Goal: Task Accomplishment & Management: Use online tool/utility

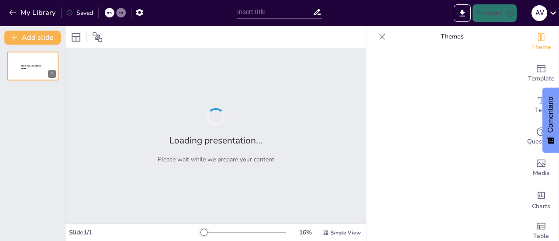
type input "El nuevo orden contemporáneo en el mundo y en [GEOGRAPHIC_DATA]"
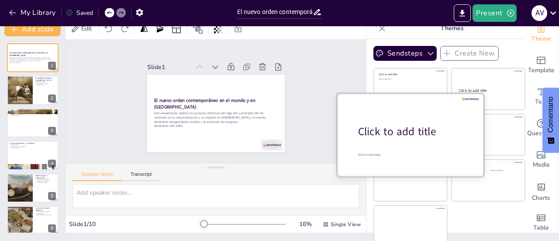
scroll to position [13, 0]
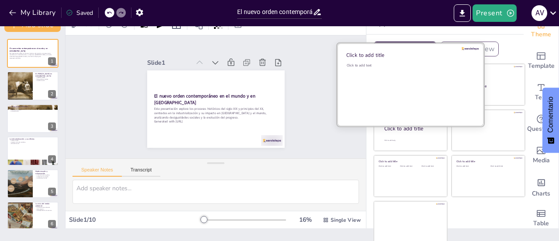
click at [381, 75] on div "Click to add text" at bounding box center [409, 90] width 125 height 54
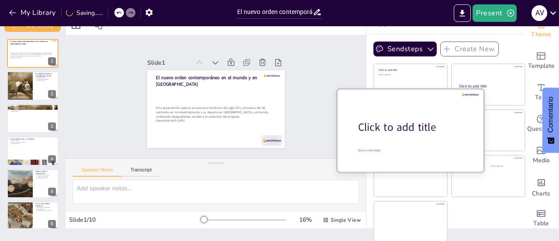
click at [404, 146] on div at bounding box center [410, 130] width 147 height 83
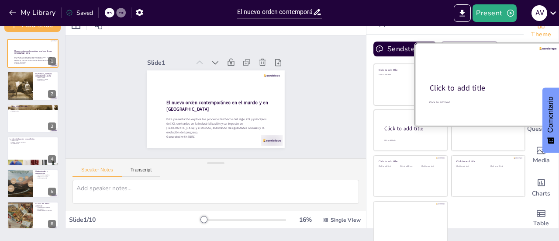
click at [475, 83] on div "Click to add title" at bounding box center [488, 88] width 116 height 10
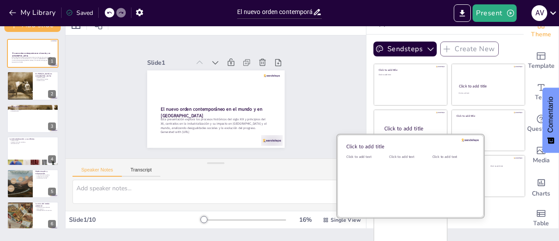
click at [410, 157] on div "Click to add text" at bounding box center [408, 156] width 39 height 5
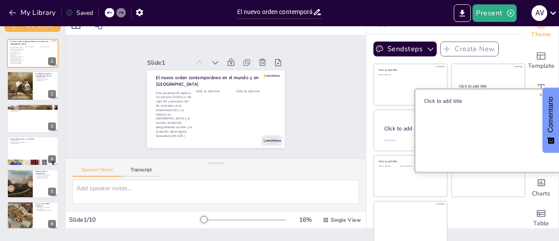
click at [462, 121] on div at bounding box center [488, 130] width 147 height 83
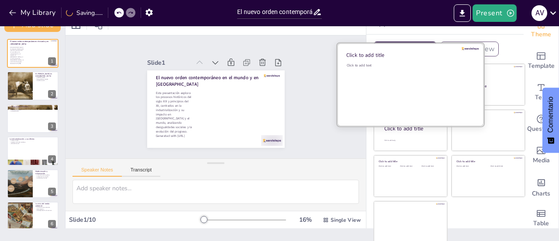
click at [397, 85] on div "Click to add text" at bounding box center [409, 90] width 125 height 54
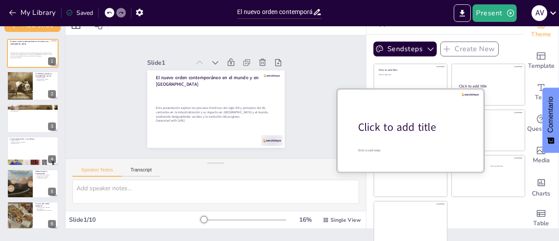
click at [412, 89] on div "Click to add title Click to add body" at bounding box center [410, 89] width 147 height 0
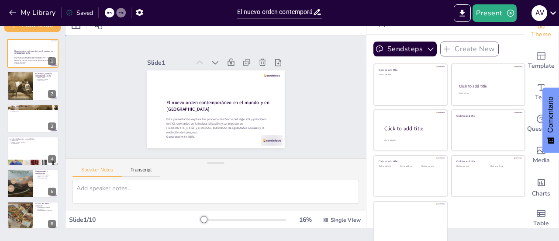
click at [293, 104] on div "Slide 1 El nuevo orden contemporáneo en el mundo y en [GEOGRAPHIC_DATA] Esta pr…" at bounding box center [215, 97] width 153 height 312
click at [156, 113] on div at bounding box center [144, 102] width 23 height 22
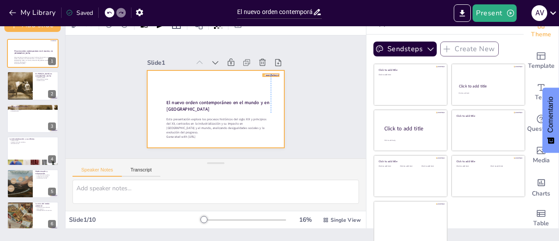
click at [262, 70] on div at bounding box center [224, 89] width 149 height 154
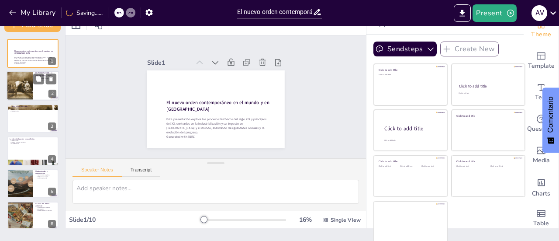
click at [23, 87] on div at bounding box center [19, 86] width 73 height 30
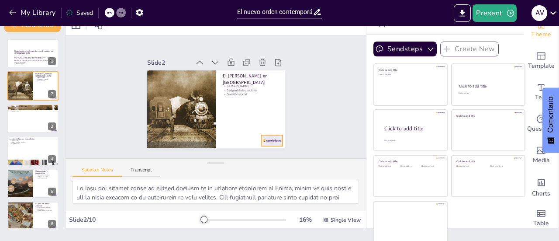
click at [236, 38] on div at bounding box center [225, 26] width 20 height 24
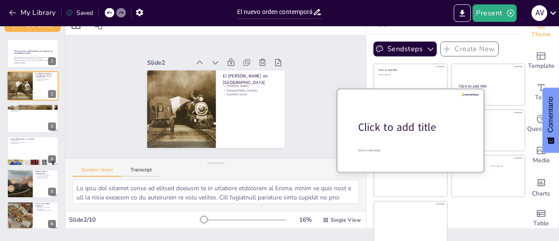
click at [395, 134] on div at bounding box center [410, 130] width 147 height 83
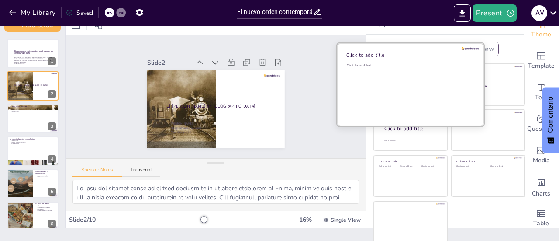
click at [382, 80] on div "Click to add text" at bounding box center [409, 90] width 125 height 54
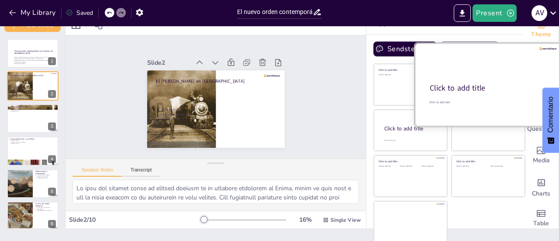
click at [488, 83] on div "Click to add title" at bounding box center [488, 88] width 116 height 10
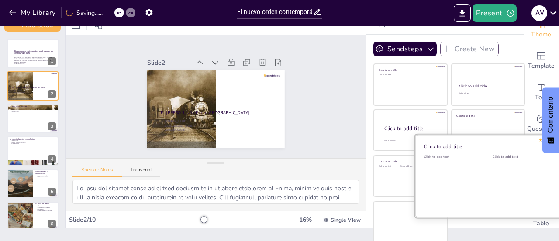
click at [472, 176] on div at bounding box center [488, 176] width 147 height 83
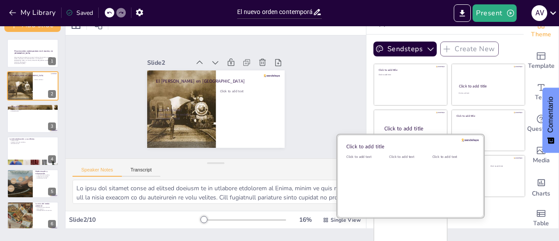
click at [389, 177] on div "Click to add text" at bounding box center [408, 181] width 39 height 54
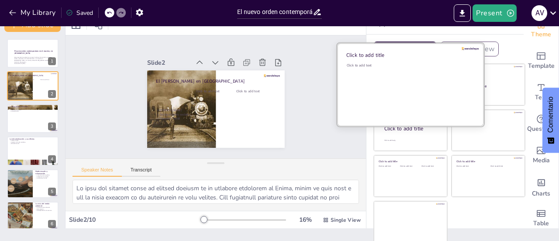
click at [396, 87] on div "Click to add text" at bounding box center [409, 90] width 125 height 54
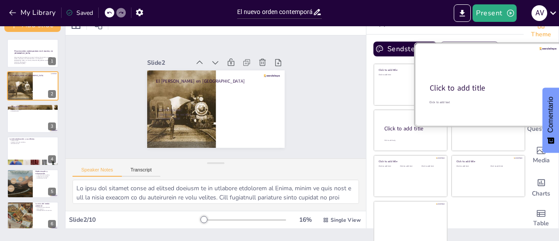
click at [483, 87] on div "Click to add title" at bounding box center [488, 88] width 116 height 10
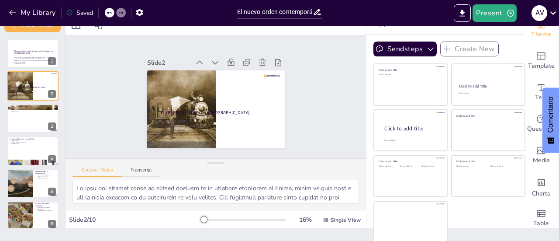
click at [111, 12] on icon at bounding box center [109, 13] width 4 height 2
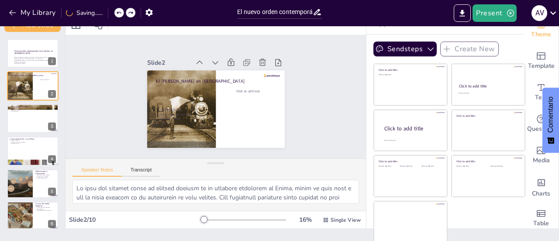
click at [111, 12] on div "My Library Saving......" at bounding box center [78, 12] width 157 height 16
click at [112, 12] on icon at bounding box center [109, 12] width 5 height 5
click at [111, 14] on div "My Library Saved" at bounding box center [74, 12] width 148 height 16
click at [120, 11] on icon at bounding box center [118, 12] width 5 height 5
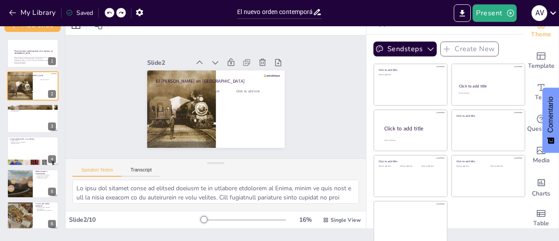
click at [110, 14] on icon at bounding box center [109, 12] width 5 height 5
click at [117, 12] on icon at bounding box center [118, 12] width 5 height 5
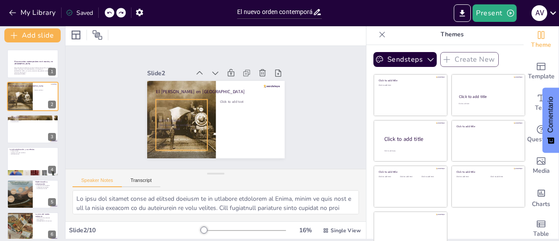
scroll to position [0, 0]
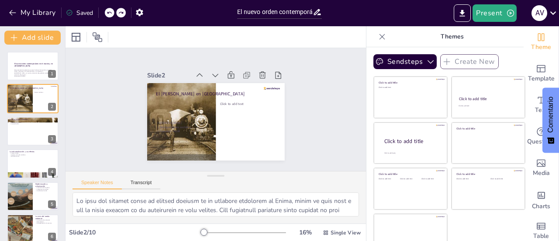
click at [110, 14] on icon at bounding box center [109, 12] width 5 height 5
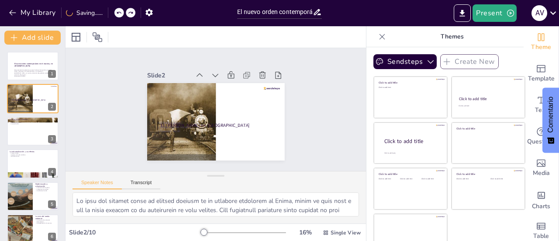
click at [110, 14] on div "My Library Saving......" at bounding box center [78, 12] width 157 height 16
click at [113, 14] on div at bounding box center [110, 13] width 10 height 10
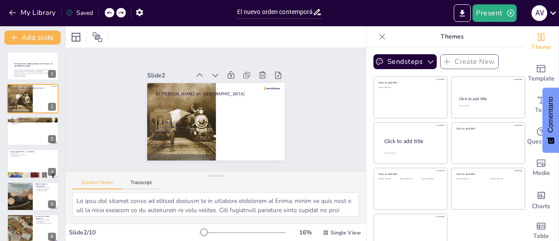
click at [113, 14] on div at bounding box center [110, 13] width 10 height 10
click at [120, 11] on icon at bounding box center [120, 12] width 5 height 5
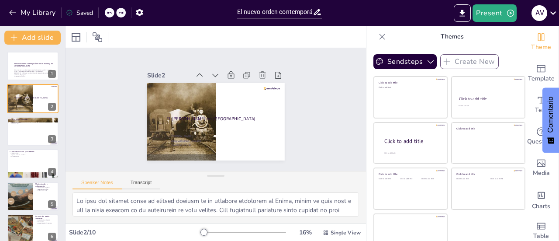
click at [110, 13] on icon at bounding box center [109, 12] width 5 height 5
click at [106, 11] on div at bounding box center [110, 13] width 10 height 10
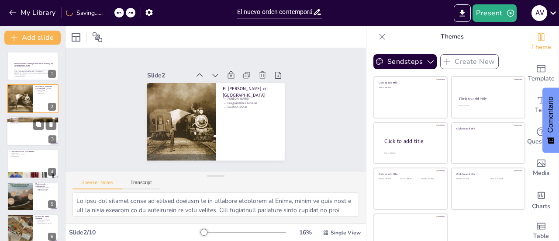
click at [38, 136] on div at bounding box center [33, 131] width 52 height 30
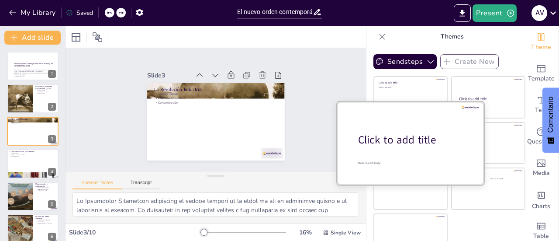
click at [391, 146] on div "Click to add title" at bounding box center [413, 139] width 111 height 15
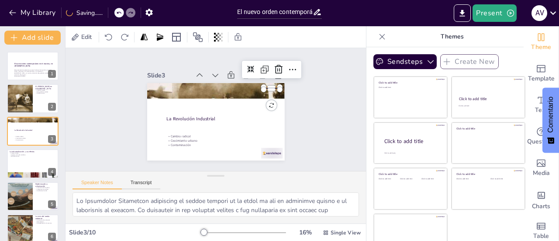
click at [224, 58] on div at bounding box center [219, 50] width 9 height 16
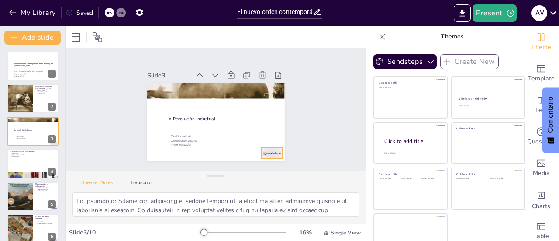
click at [229, 50] on div at bounding box center [217, 39] width 21 height 24
click at [26, 156] on p "Identidad social" at bounding box center [32, 157] width 47 height 2
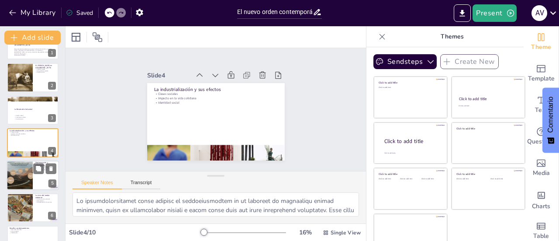
click at [14, 179] on div at bounding box center [19, 175] width 52 height 30
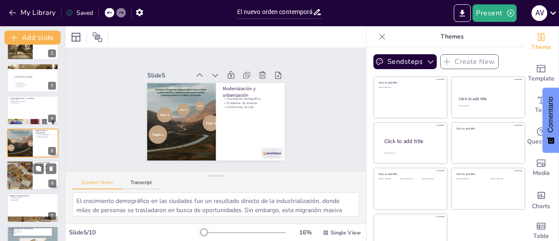
scroll to position [111, 0]
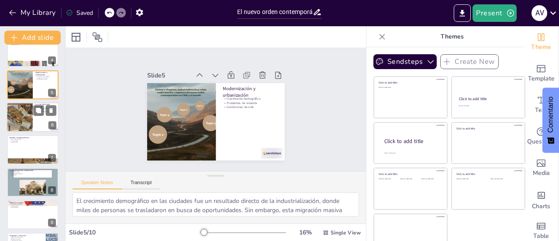
click at [21, 120] on div at bounding box center [19, 117] width 52 height 30
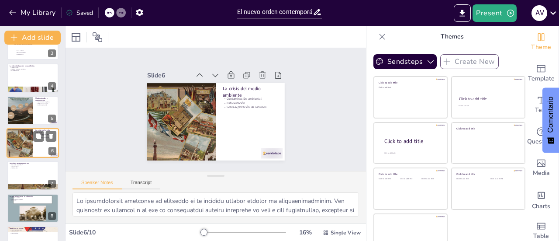
scroll to position [139, 0]
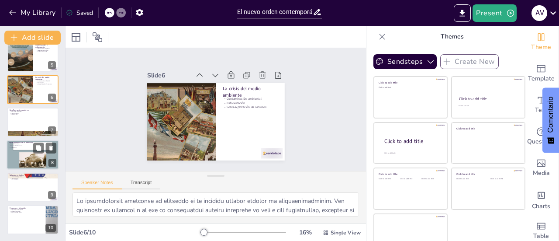
click at [40, 157] on div at bounding box center [33, 155] width 52 height 30
type textarea "Lo ipsumdolo sitamet co adipiscinge sedd eiusmodte i utl etdoloremag a enimadmi…"
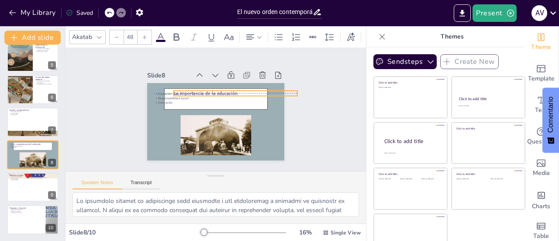
drag, startPoint x: 156, startPoint y: 85, endPoint x: 176, endPoint y: 89, distance: 20.1
click at [176, 83] on div "La importancia de la educación Educación crítica Responsabilidad social Innovac…" at bounding box center [216, 83] width 138 height 0
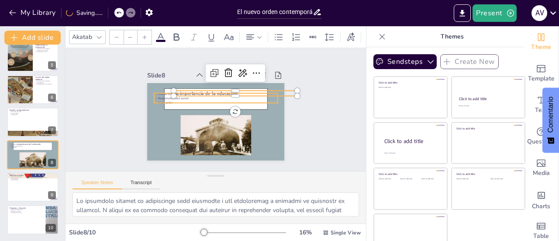
type input "32"
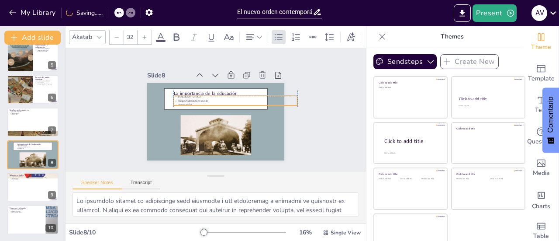
drag, startPoint x: 150, startPoint y: 90, endPoint x: 169, endPoint y: 93, distance: 18.7
click at [196, 93] on p "Educación crítica" at bounding box center [239, 115] width 86 height 94
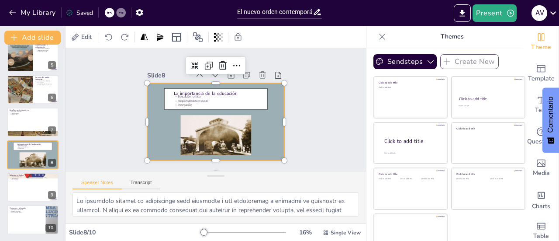
click at [153, 129] on div at bounding box center [205, 102] width 143 height 157
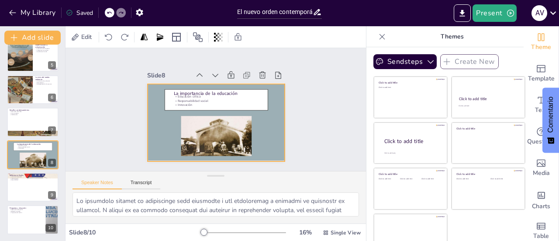
click at [183, 96] on p "Responsabilidad social" at bounding box center [237, 112] width 109 height 66
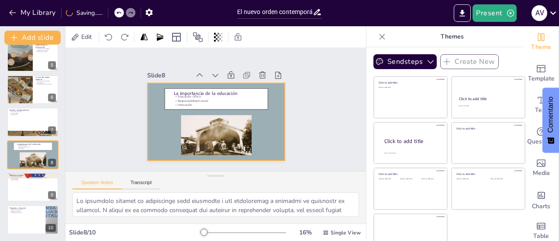
click at [214, 98] on p "Responsabilidad social" at bounding box center [222, 130] width 17 height 124
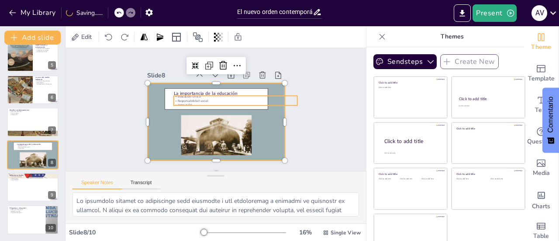
click at [180, 100] on p "Innovación" at bounding box center [199, 98] width 86 height 95
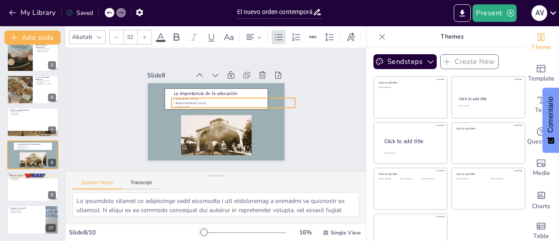
click at [178, 102] on p "Innovación" at bounding box center [200, 115] width 122 height 30
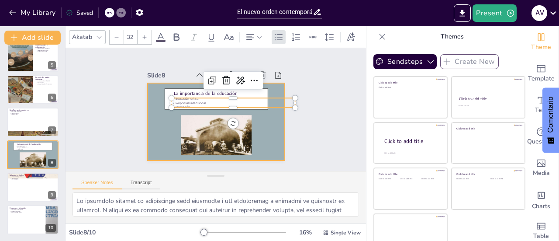
click at [164, 120] on div at bounding box center [227, 113] width 126 height 157
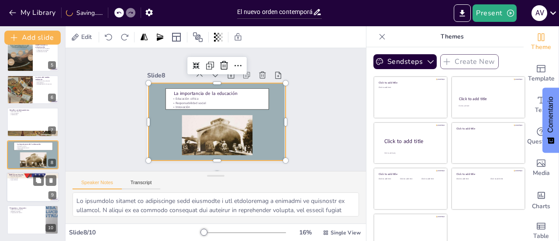
click at [28, 180] on div at bounding box center [33, 187] width 52 height 30
type textarea "Las lecciones del pasado son fundamentales para entender los desafíos actuales.…"
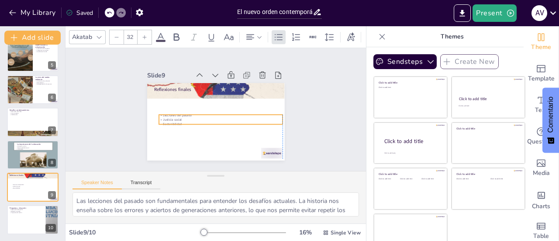
drag, startPoint x: 163, startPoint y: 93, endPoint x: 167, endPoint y: 114, distance: 21.9
click at [167, 101] on p "Justicia social" at bounding box center [211, 99] width 124 height 4
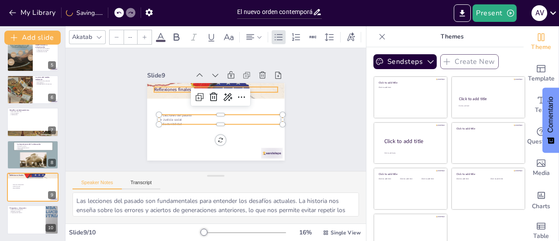
type input "48"
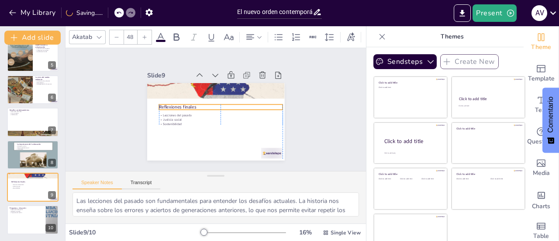
drag, startPoint x: 162, startPoint y: 85, endPoint x: 166, endPoint y: 102, distance: 17.9
click at [182, 102] on p "Reflexiones finales" at bounding box center [215, 115] width 67 height 111
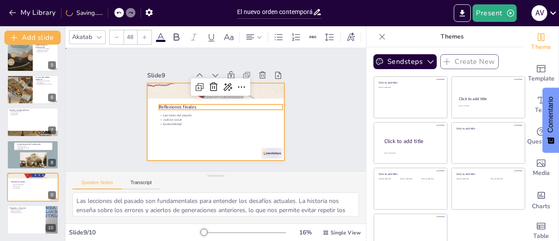
click at [164, 133] on div at bounding box center [227, 114] width 126 height 157
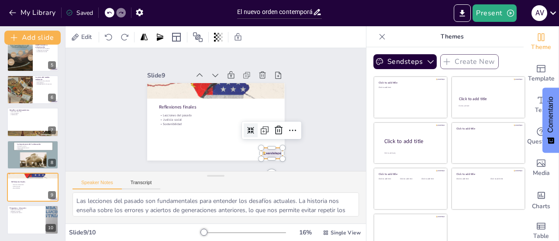
click at [215, 51] on div at bounding box center [202, 39] width 23 height 22
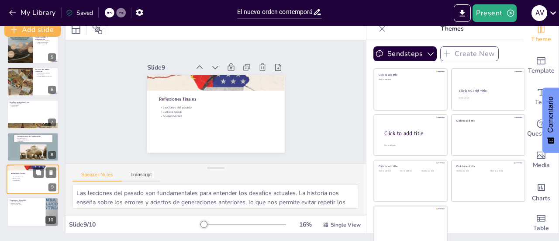
scroll to position [13, 0]
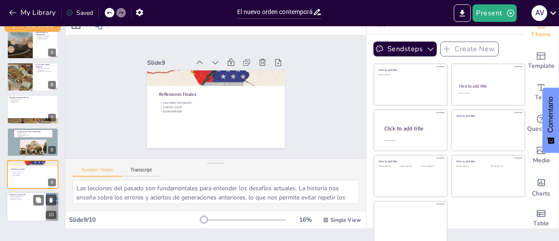
click at [31, 204] on div at bounding box center [33, 207] width 52 height 30
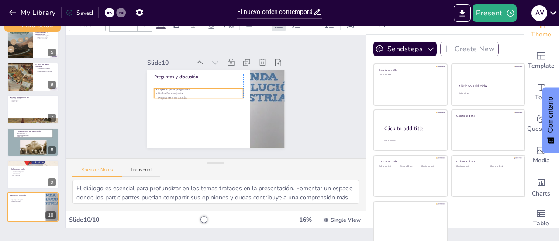
drag, startPoint x: 157, startPoint y: 83, endPoint x: 159, endPoint y: 91, distance: 8.2
click at [175, 91] on p "Reflexión conjunta" at bounding box center [206, 81] width 63 height 69
click at [32, 176] on div at bounding box center [33, 174] width 52 height 30
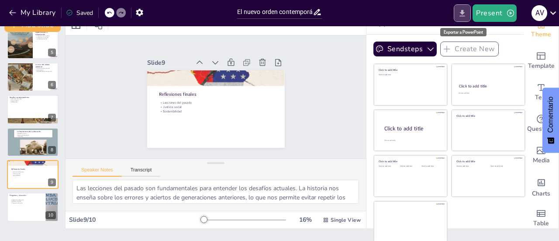
click at [459, 10] on icon "Export to PowerPoint" at bounding box center [462, 13] width 9 height 9
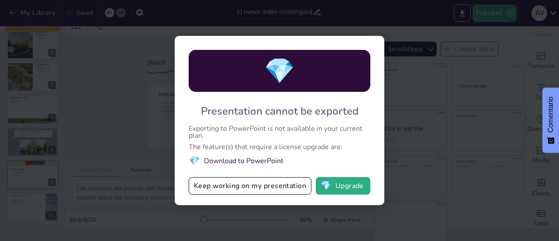
drag, startPoint x: 190, startPoint y: 109, endPoint x: 311, endPoint y: 166, distance: 134.5
click at [319, 178] on div "💎 Presentation cannot be exported Exporting to PowerPoint is not available in y…" at bounding box center [280, 120] width 210 height 169
drag, startPoint x: 233, startPoint y: 118, endPoint x: 349, endPoint y: 176, distance: 129.0
click at [373, 166] on div "💎 Presentation cannot be exported Exporting to PowerPoint is not available in y…" at bounding box center [280, 120] width 210 height 169
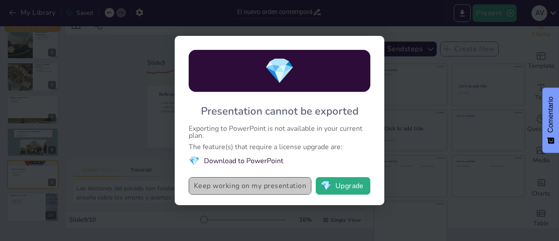
click at [276, 189] on button "Keep working on my presentation" at bounding box center [250, 185] width 123 height 17
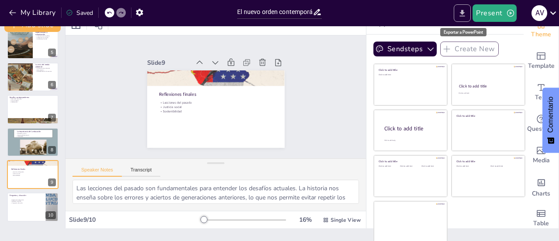
click at [461, 17] on icon "Export to PowerPoint" at bounding box center [462, 13] width 9 height 9
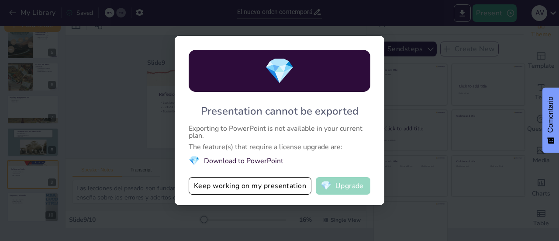
click at [354, 187] on button "💎 Upgrade" at bounding box center [343, 185] width 55 height 17
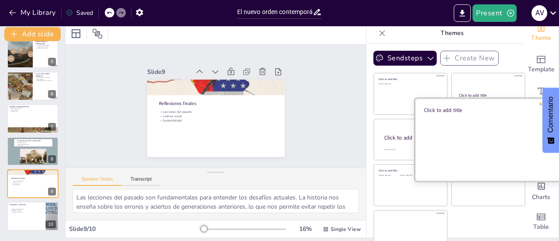
scroll to position [0, 0]
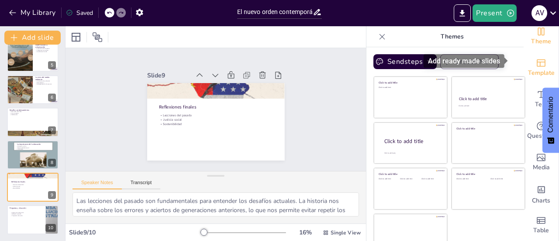
click at [536, 59] on icon "Add ready made slides" at bounding box center [541, 63] width 10 height 10
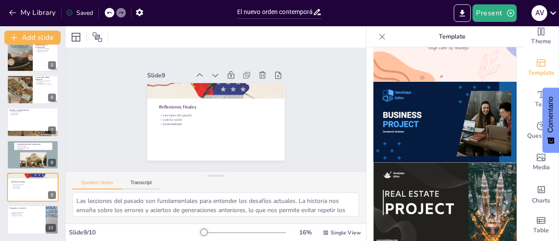
scroll to position [916, 0]
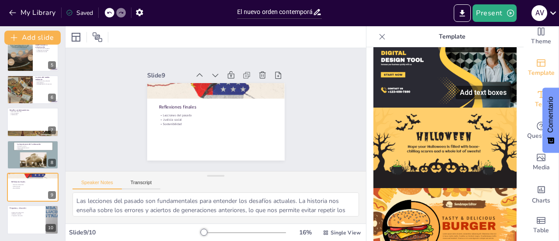
click at [535, 100] on span "Text" at bounding box center [541, 105] width 12 height 10
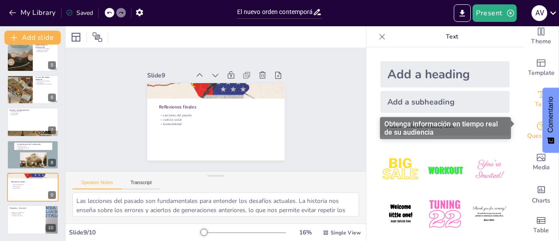
click at [538, 123] on icon "Get real-time input from your audience" at bounding box center [541, 126] width 10 height 10
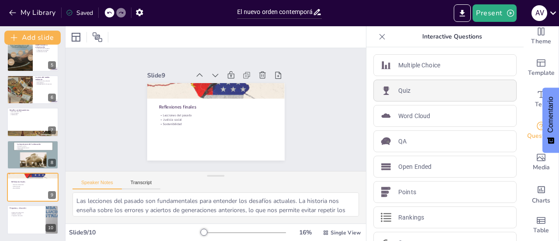
click at [384, 92] on img at bounding box center [386, 90] width 10 height 10
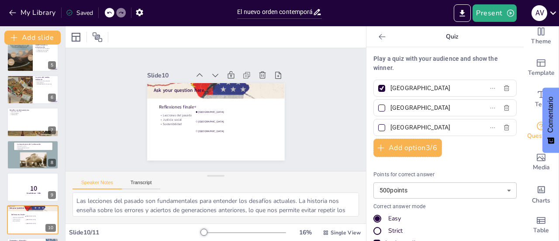
click at [107, 14] on div at bounding box center [110, 13] width 10 height 10
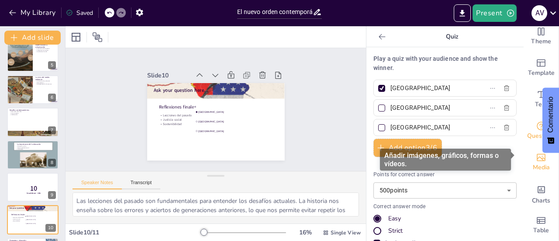
click at [536, 153] on icon "Add images, graphics, shapes or video" at bounding box center [541, 157] width 10 height 10
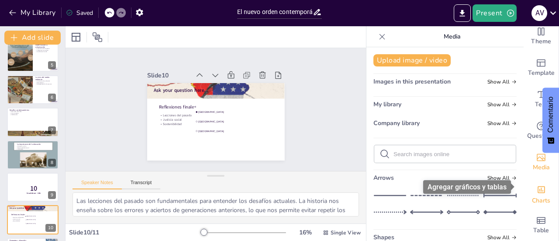
click at [539, 196] on span "Charts" at bounding box center [541, 201] width 18 height 10
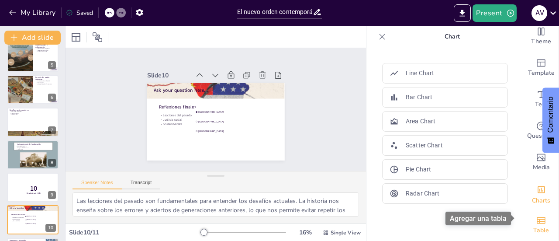
click at [536, 225] on span "Table" at bounding box center [542, 230] width 16 height 10
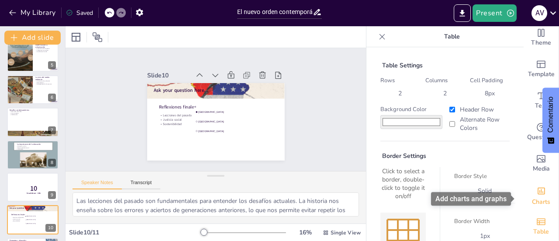
scroll to position [0, 0]
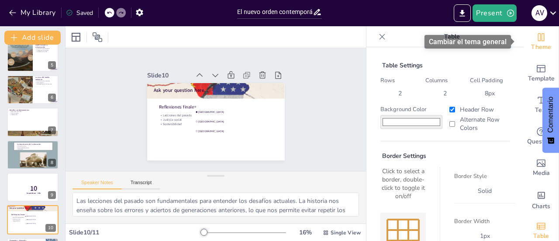
click at [536, 38] on icon "Change the overall theme" at bounding box center [541, 37] width 10 height 10
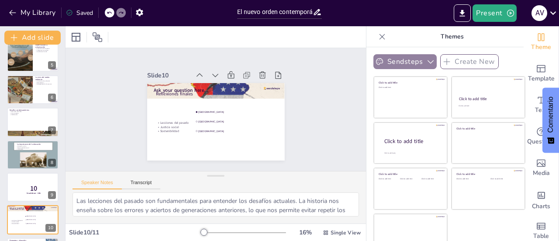
click at [426, 62] on icon "button" at bounding box center [430, 61] width 9 height 9
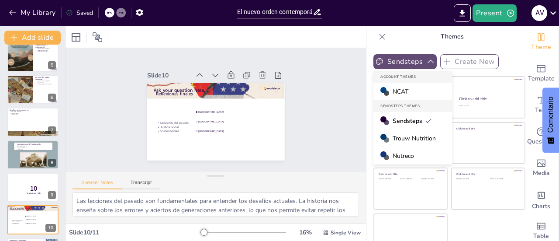
click at [420, 139] on span "Trouw Nutrition" at bounding box center [414, 138] width 43 height 8
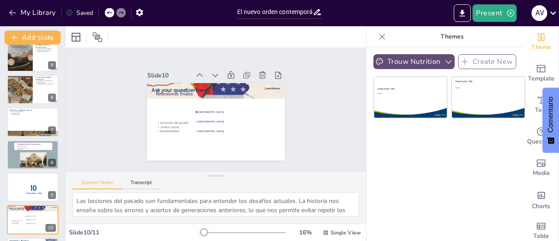
click at [444, 62] on icon "button" at bounding box center [448, 61] width 9 height 9
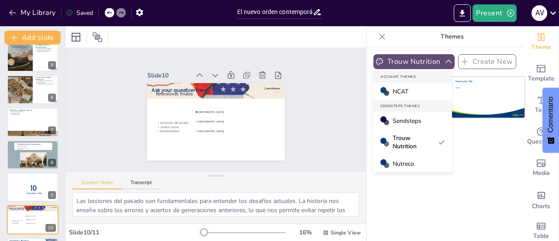
click at [415, 90] on div "NCAT" at bounding box center [413, 91] width 79 height 17
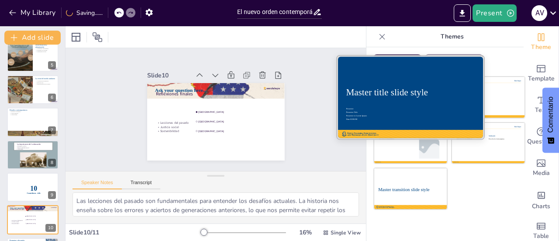
click at [422, 56] on div "Master title slide style Presenter Presenter Title Presenter to Lorem Ipsum Dat…" at bounding box center [410, 56] width 147 height 0
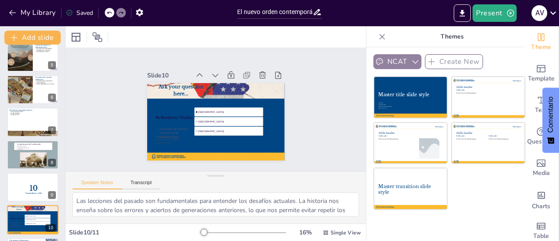
click at [379, 60] on button "NCAT" at bounding box center [398, 61] width 48 height 15
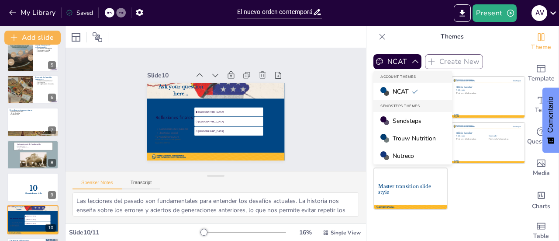
click at [400, 94] on span "NCAT" at bounding box center [406, 91] width 26 height 8
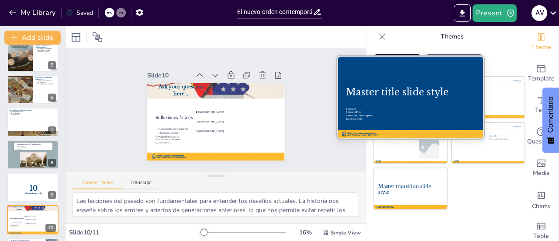
click at [400, 93] on div "Master title slide style" at bounding box center [410, 92] width 129 height 11
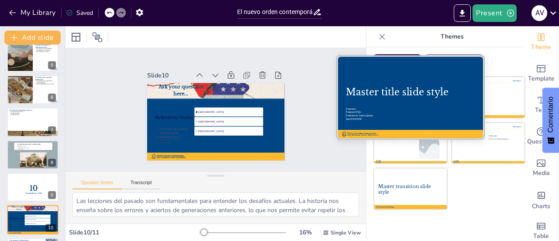
click at [400, 93] on div "Master title slide style" at bounding box center [410, 92] width 129 height 11
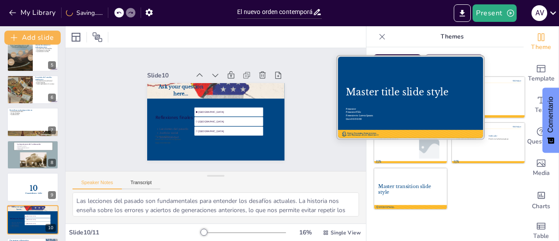
click at [400, 93] on div "Master title slide style" at bounding box center [410, 92] width 129 height 11
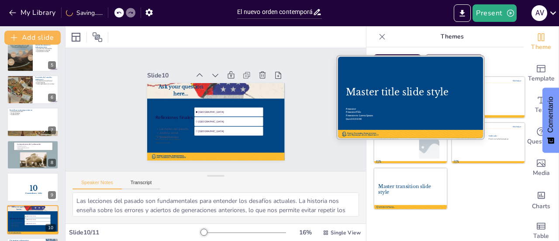
click at [400, 93] on div "Master title slide style" at bounding box center [410, 92] width 129 height 11
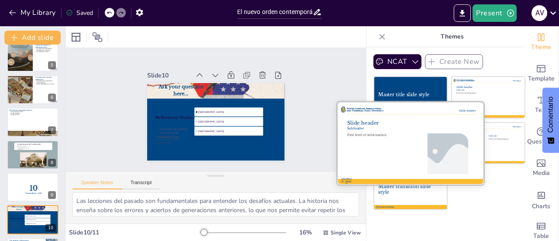
click at [417, 148] on div at bounding box center [410, 142] width 147 height 83
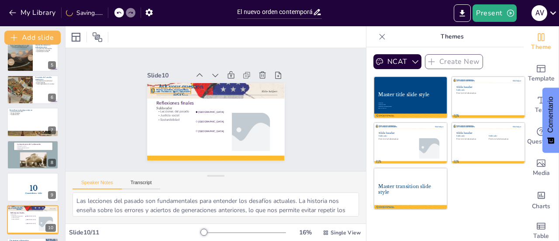
click at [182, 87] on div "Reflexiones finales Lecciones del pasado Justicia social Sostenibilidad Ask you…" at bounding box center [227, 103] width 136 height 158
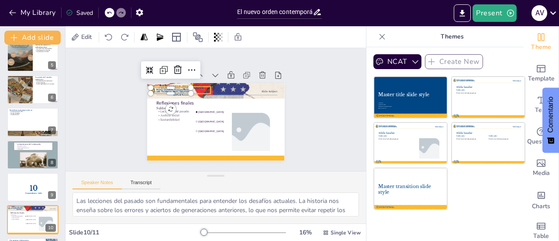
click at [191, 83] on div "Reflexiones finales Lecciones del pasado Justicia social Sostenibilidad Ask you…" at bounding box center [224, 100] width 154 height 149
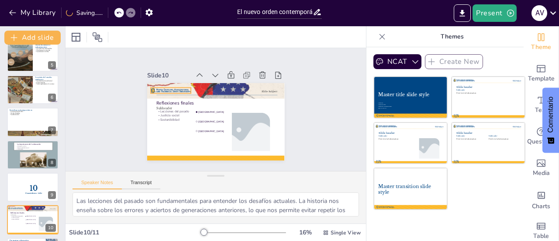
click at [182, 84] on div "Reflexiones finales Lecciones del pasado Justicia social Sostenibilidad [GEOGRA…" at bounding box center [233, 90] width 102 height 92
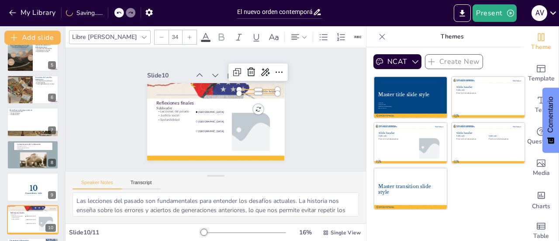
click at [262, 90] on div "Reflexiones finales Lecciones del pasado Justicia social Sostenibilidad [GEOGRA…" at bounding box center [204, 114] width 127 height 157
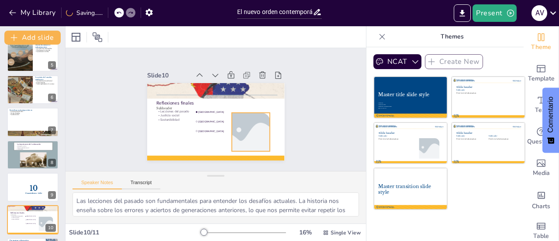
click at [209, 118] on div at bounding box center [175, 121] width 67 height 68
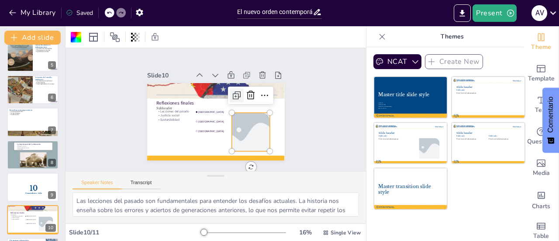
click at [234, 96] on icon at bounding box center [240, 102] width 13 height 13
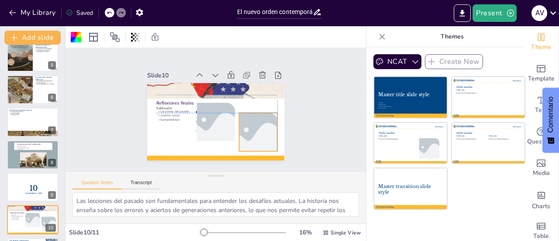
drag, startPoint x: 238, startPoint y: 135, endPoint x: 243, endPoint y: 133, distance: 5.3
click at [208, 135] on div at bounding box center [178, 139] width 59 height 68
click at [203, 129] on div at bounding box center [169, 121] width 68 height 67
click at [220, 111] on div at bounding box center [203, 107] width 49 height 64
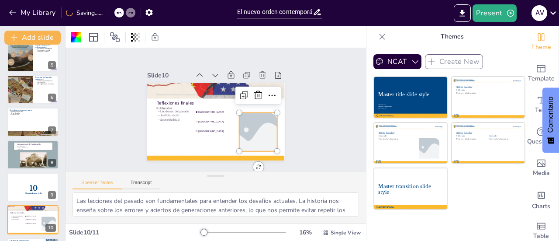
click at [255, 142] on div at bounding box center [223, 156] width 65 height 69
click at [208, 158] on icon at bounding box center [200, 165] width 14 height 14
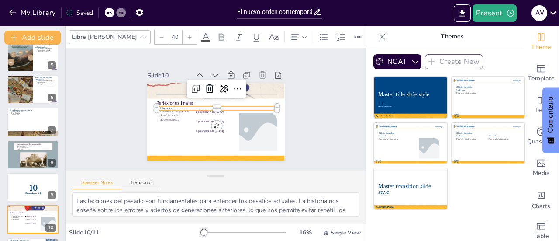
click at [189, 148] on span "Subheader" at bounding box center [194, 156] width 10 height 16
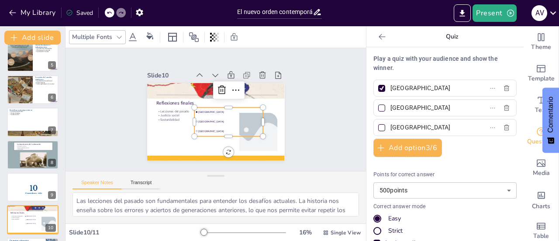
click at [193, 107] on span "[GEOGRAPHIC_DATA]" at bounding box center [207, 98] width 50 height 45
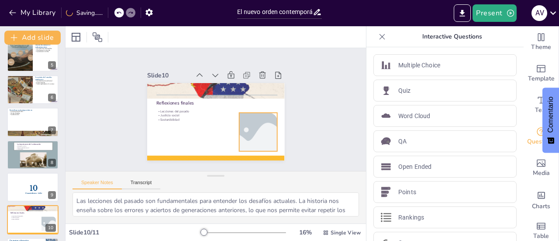
click at [243, 137] on div at bounding box center [245, 147] width 68 height 58
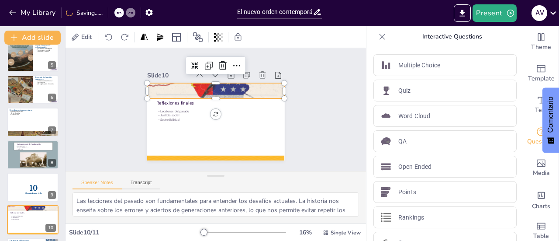
click at [187, 87] on div at bounding box center [198, 105] width 104 height 150
click at [21, 151] on div at bounding box center [33, 155] width 52 height 30
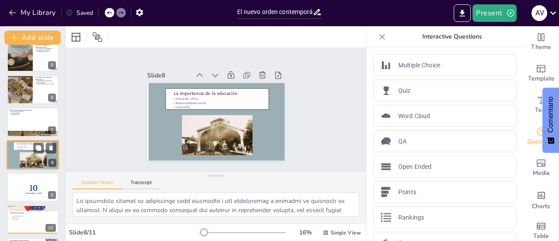
scroll to position [151, 0]
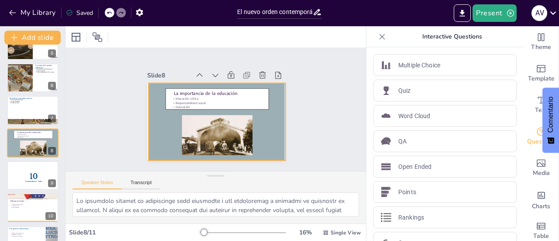
click at [186, 132] on div at bounding box center [223, 120] width 158 height 136
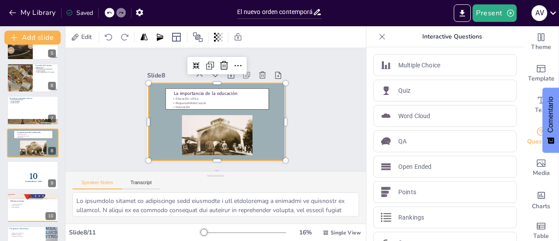
click at [186, 132] on div at bounding box center [227, 105] width 104 height 151
click at [212, 135] on div at bounding box center [205, 115] width 127 height 157
click at [222, 133] on div at bounding box center [224, 101] width 143 height 157
click at [222, 133] on div at bounding box center [227, 113] width 126 height 157
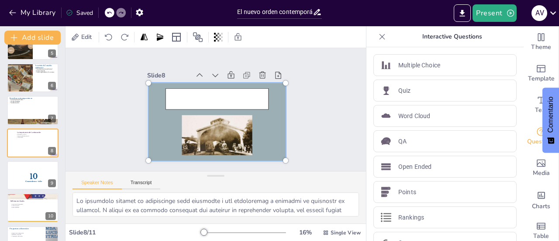
click at [260, 130] on div at bounding box center [213, 121] width 168 height 129
click at [217, 127] on div at bounding box center [204, 112] width 103 height 156
click at [111, 12] on icon at bounding box center [109, 12] width 5 height 5
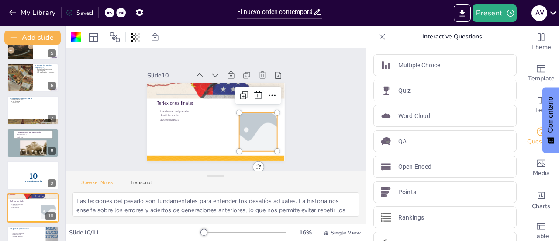
click at [118, 12] on icon at bounding box center [120, 12] width 5 height 5
type textarea "Lo ipsumdolo sitamet co adipiscinge sedd eiusmodte i utl etdoloremag a enimadmi…"
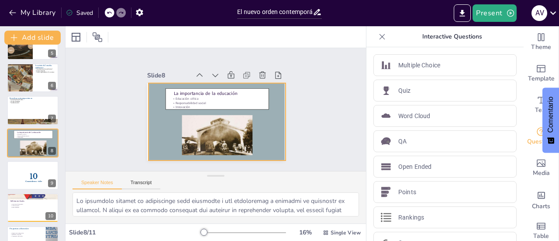
click at [243, 125] on div at bounding box center [204, 111] width 78 height 138
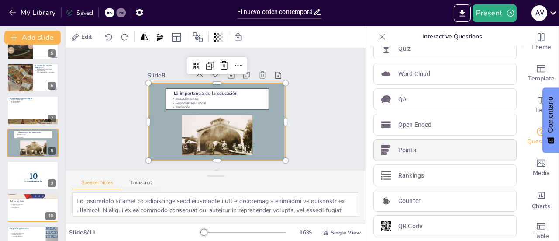
scroll to position [0, 0]
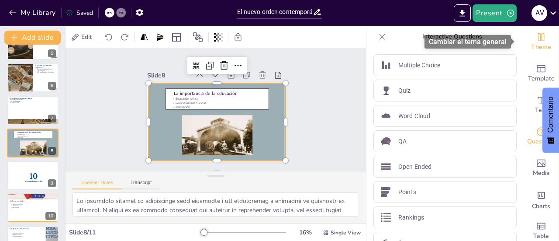
click at [540, 42] on div "Theme" at bounding box center [541, 41] width 35 height 31
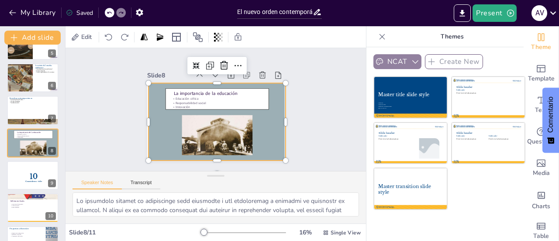
click at [411, 62] on icon "button" at bounding box center [415, 61] width 9 height 9
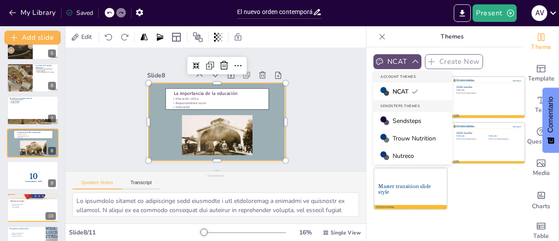
click at [396, 158] on span "Nutreco" at bounding box center [403, 156] width 21 height 8
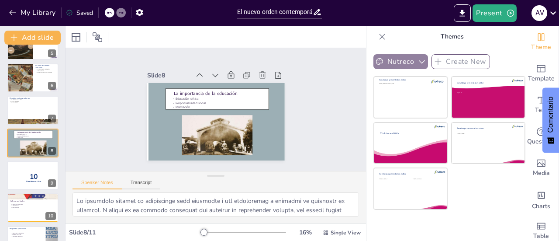
click at [418, 58] on icon "button" at bounding box center [422, 61] width 9 height 9
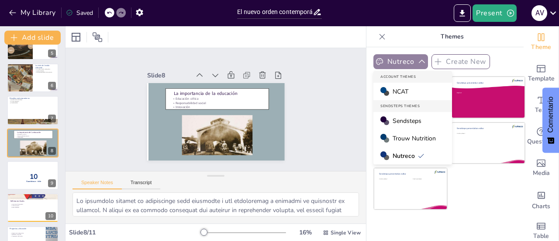
click at [377, 60] on icon "button" at bounding box center [379, 61] width 9 height 9
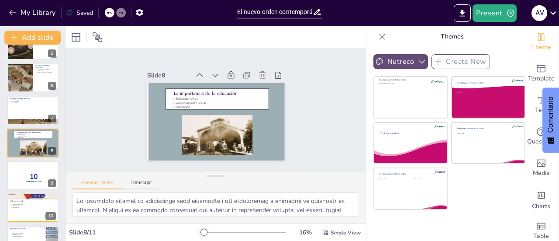
click at [377, 61] on icon "button" at bounding box center [379, 61] width 7 height 7
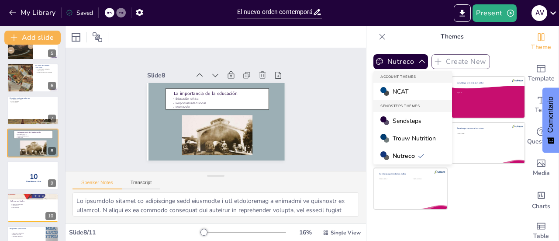
click at [393, 89] on span "NCAT" at bounding box center [401, 91] width 16 height 8
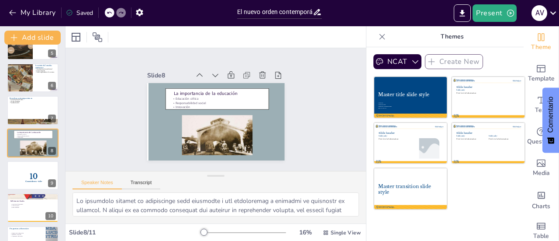
click at [388, 92] on div "Master title slide style" at bounding box center [410, 95] width 65 height 6
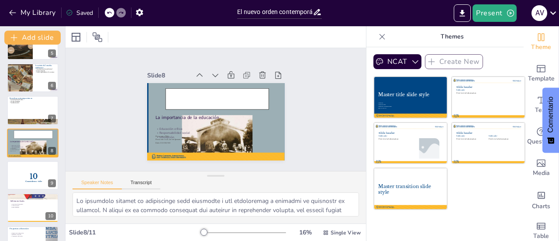
click at [388, 92] on div "Master title slide style" at bounding box center [410, 95] width 65 height 6
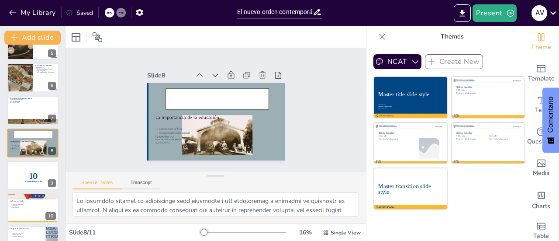
click at [388, 92] on div "Master title slide style" at bounding box center [410, 95] width 65 height 6
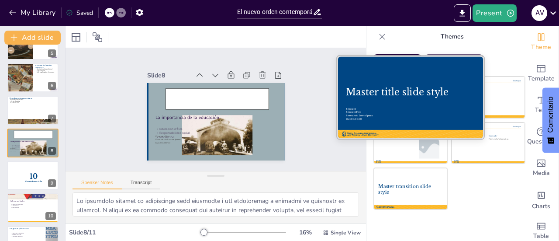
drag, startPoint x: 373, startPoint y: 103, endPoint x: 375, endPoint y: 94, distance: 8.9
click at [372, 102] on div at bounding box center [410, 97] width 147 height 83
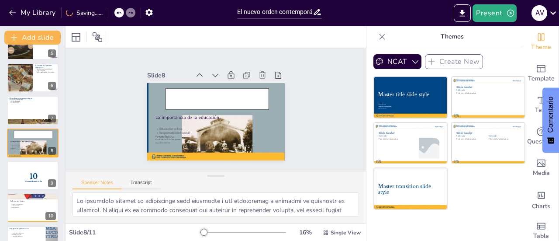
click at [473, 202] on div "Master title slide style Presenter Presenter Title Presenter to Lorem Ipsum Dat…" at bounding box center [450, 143] width 152 height 134
click at [494, 36] on p "Themes" at bounding box center [452, 36] width 126 height 21
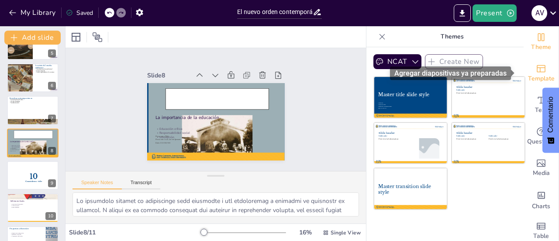
click at [538, 68] on icon "Add ready made slides" at bounding box center [541, 68] width 9 height 7
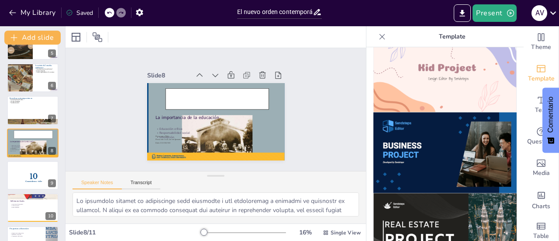
scroll to position [683, 0]
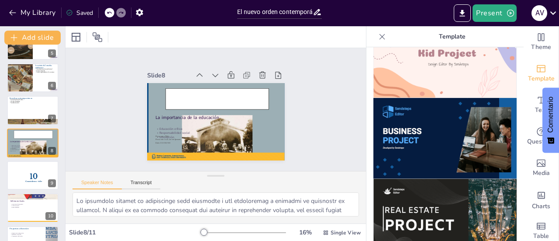
click at [414, 179] on img at bounding box center [445, 219] width 143 height 81
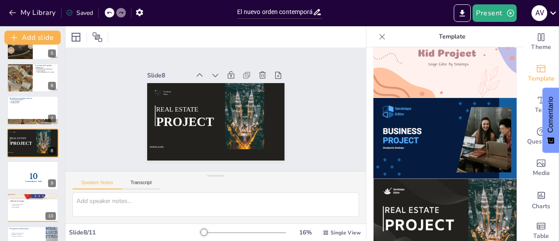
click at [111, 14] on icon at bounding box center [109, 12] width 5 height 5
type textarea "Lo ipsumdolo sitamet co adipiscinge sedd eiusmodte i utl etdoloremag a enimadmi…"
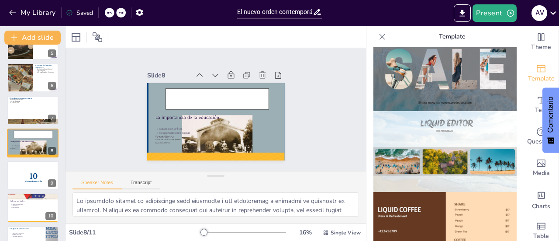
scroll to position [275, 0]
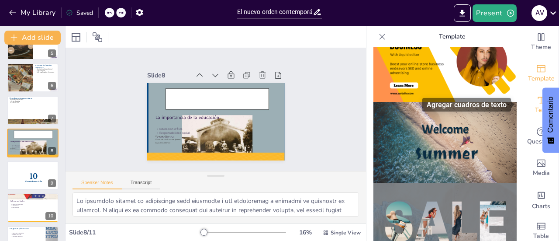
click at [535, 109] on span "Text" at bounding box center [541, 110] width 12 height 10
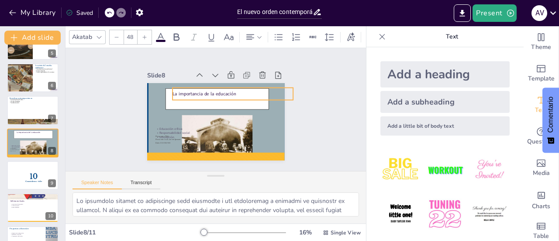
drag, startPoint x: 175, startPoint y: 116, endPoint x: 192, endPoint y: 92, distance: 29.1
click at [192, 114] on p "La importancia de la educación" at bounding box center [197, 123] width 121 height 19
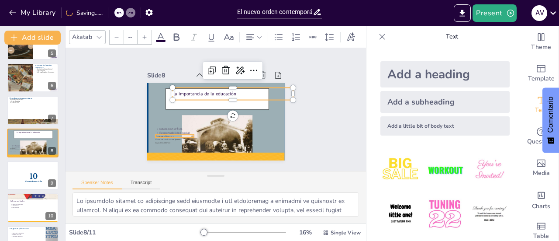
type input "26"
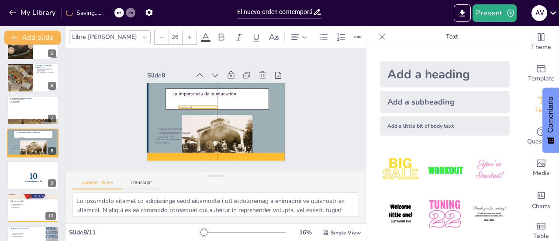
drag, startPoint x: 162, startPoint y: 131, endPoint x: 184, endPoint y: 101, distance: 37.1
click at [239, 103] on span "Presenter Title" at bounding box center [246, 105] width 14 height 5
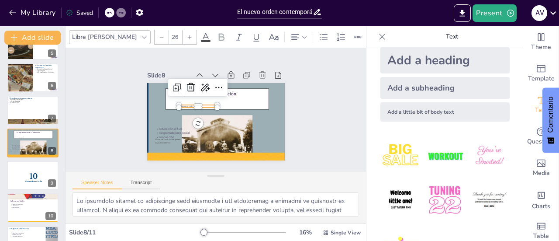
scroll to position [0, 0]
